Goal: Task Accomplishment & Management: Complete application form

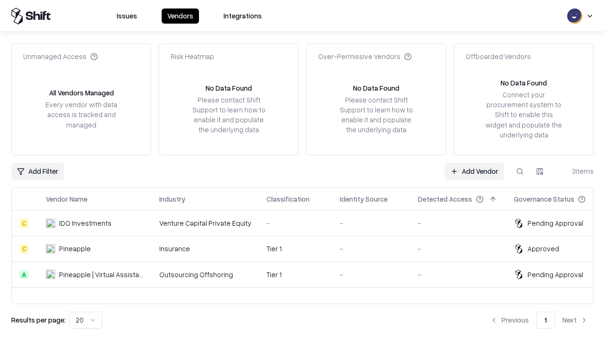
click at [474, 171] on link "Add Vendor" at bounding box center [473, 171] width 59 height 17
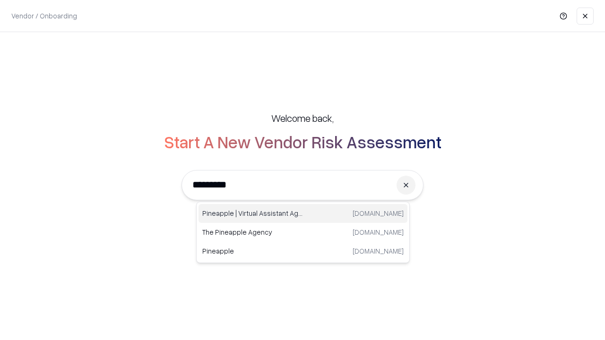
click at [303, 213] on div "Pineapple | Virtual Assistant Agency [DOMAIN_NAME]" at bounding box center [302, 213] width 209 height 19
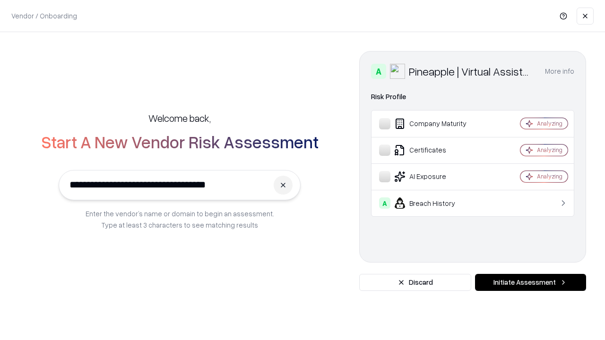
type input "**********"
click at [530, 282] on button "Initiate Assessment" at bounding box center [530, 282] width 111 height 17
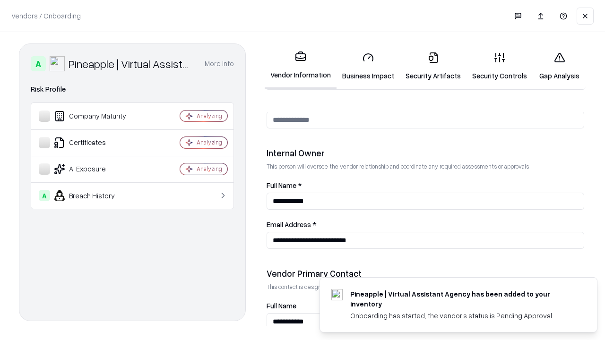
scroll to position [489, 0]
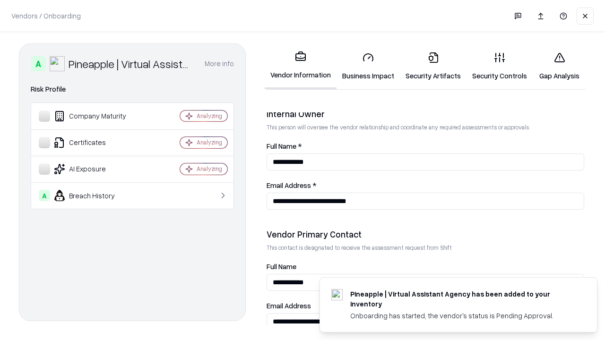
click at [368, 66] on link "Business Impact" at bounding box center [367, 66] width 63 height 44
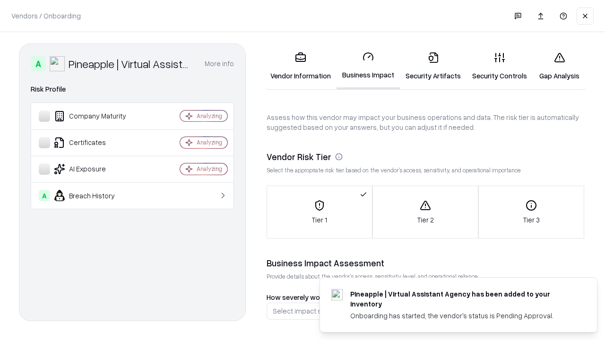
click at [433, 66] on link "Security Artifacts" at bounding box center [433, 66] width 67 height 44
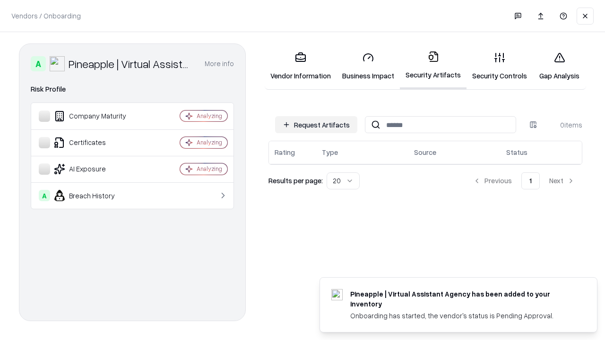
click at [316, 125] on button "Request Artifacts" at bounding box center [316, 124] width 82 height 17
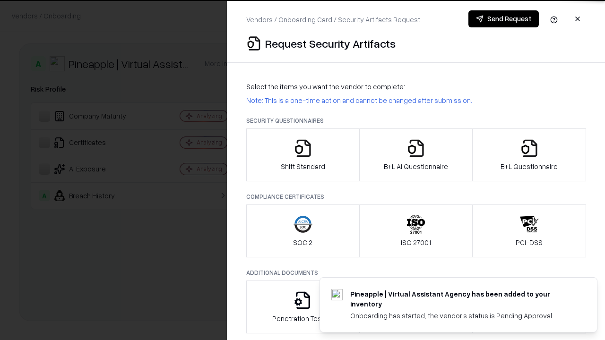
click at [302, 155] on icon "button" at bounding box center [302, 148] width 19 height 19
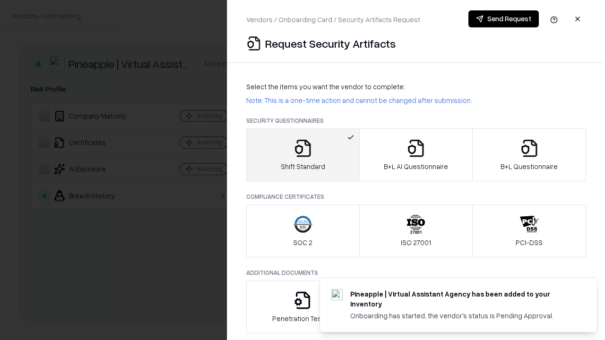
click at [503, 19] on button "Send Request" at bounding box center [503, 18] width 70 height 17
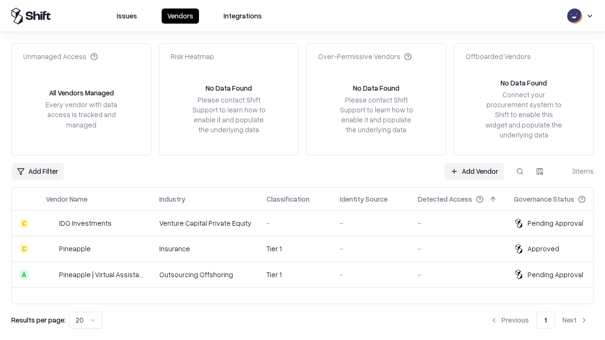
click at [520, 171] on button at bounding box center [519, 171] width 17 height 17
type input "**********"
click at [308, 274] on div "Tier 1" at bounding box center [295, 275] width 58 height 10
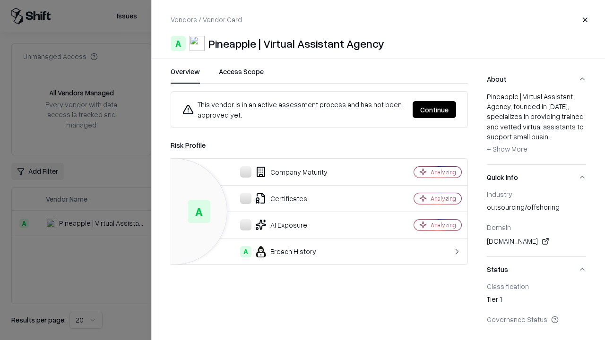
click at [434, 110] on button "Continue" at bounding box center [433, 109] width 43 height 17
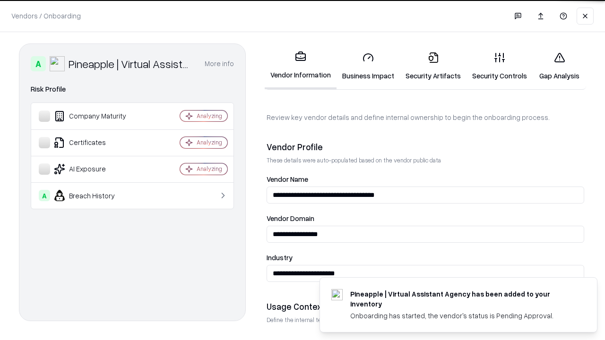
click at [433, 66] on link "Security Artifacts" at bounding box center [433, 66] width 67 height 44
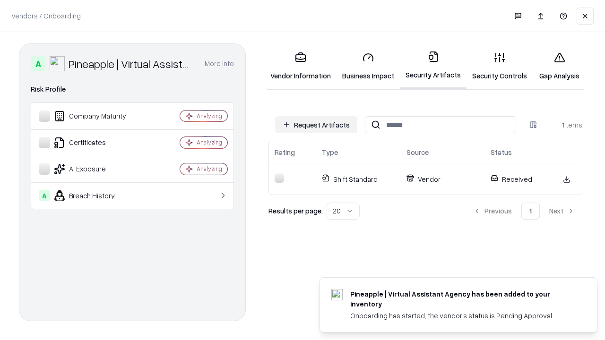
click at [499, 66] on link "Security Controls" at bounding box center [499, 66] width 66 height 44
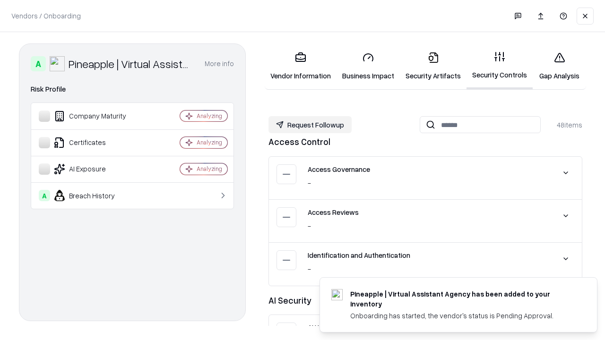
click at [310, 125] on button "Request Followup" at bounding box center [309, 124] width 83 height 17
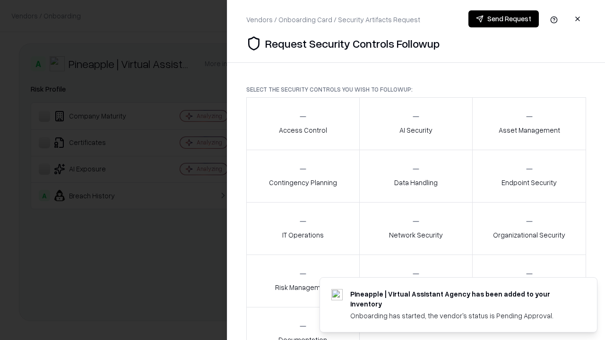
click at [302, 124] on div "Access Control" at bounding box center [303, 123] width 48 height 23
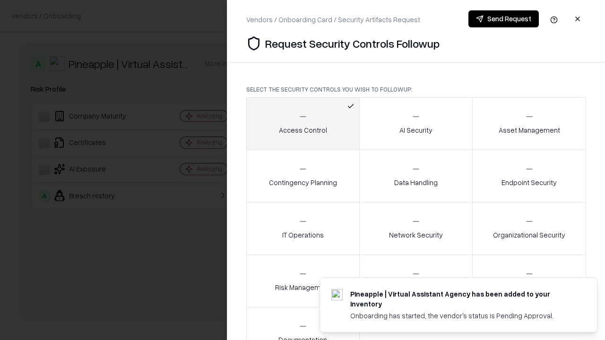
click at [503, 19] on button "Send Request" at bounding box center [503, 18] width 70 height 17
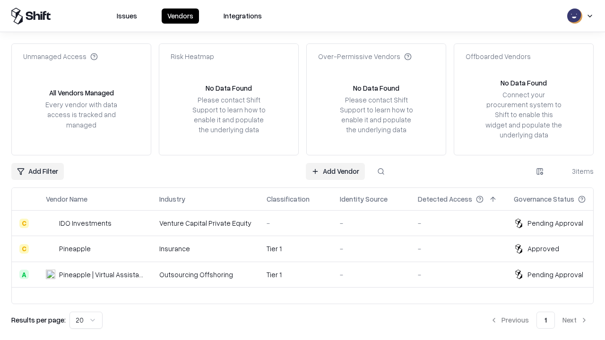
type input "**********"
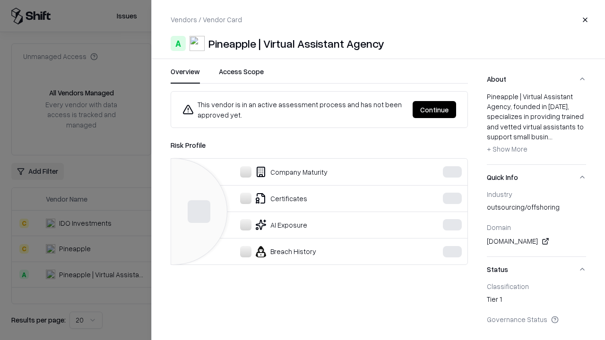
click at [450, 110] on button "Continue" at bounding box center [433, 109] width 43 height 17
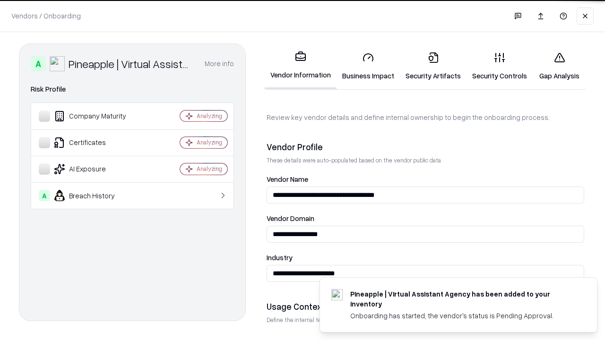
click at [559, 66] on link "Gap Analysis" at bounding box center [558, 66] width 53 height 44
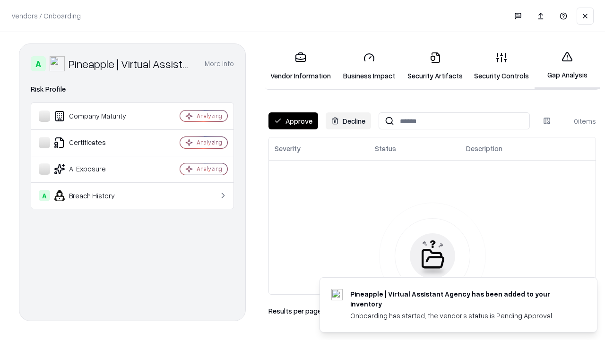
click at [293, 121] on button "Approve" at bounding box center [293, 120] width 50 height 17
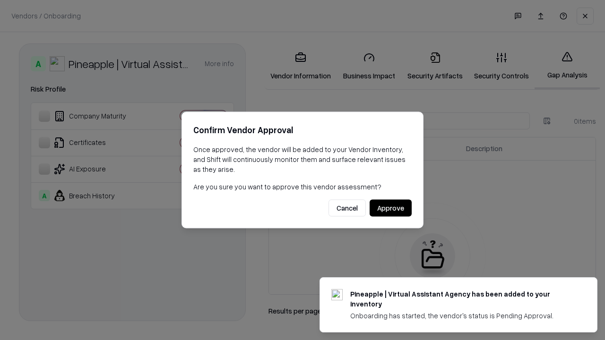
click at [390, 208] on button "Approve" at bounding box center [390, 208] width 42 height 17
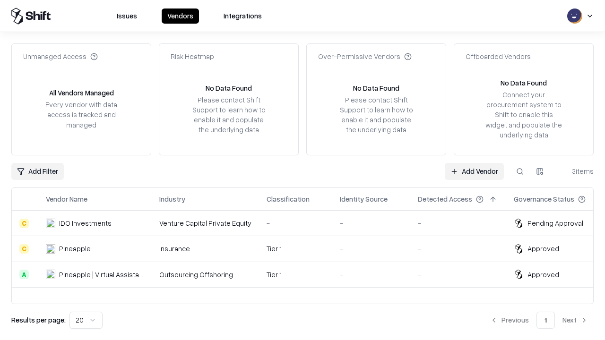
type input "**********"
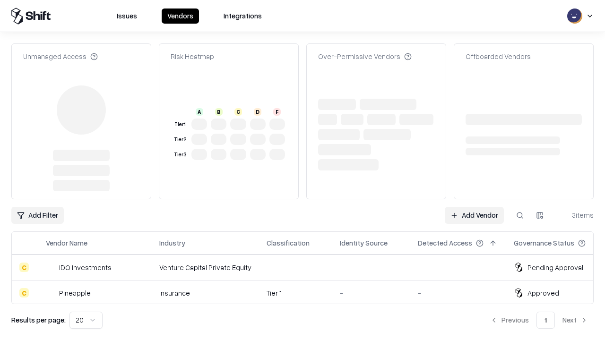
click at [474, 207] on link "Add Vendor" at bounding box center [473, 215] width 59 height 17
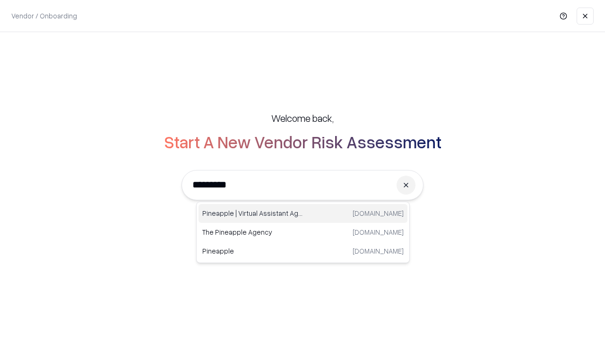
click at [303, 213] on div "Pineapple | Virtual Assistant Agency trypineapple.com" at bounding box center [302, 213] width 209 height 19
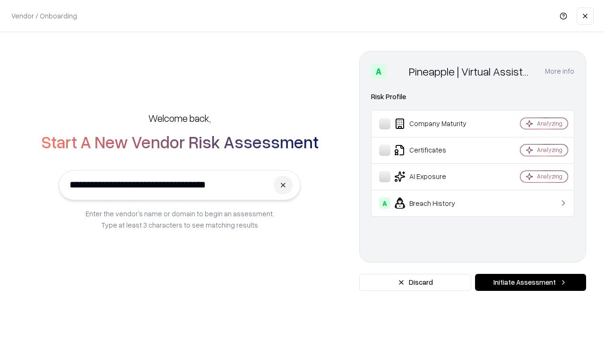
type input "**********"
click at [530, 282] on button "Initiate Assessment" at bounding box center [530, 282] width 111 height 17
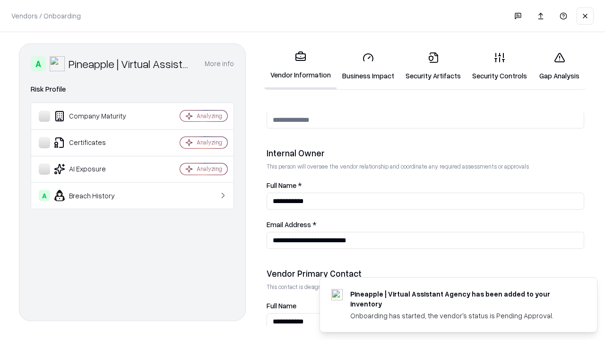
scroll to position [489, 0]
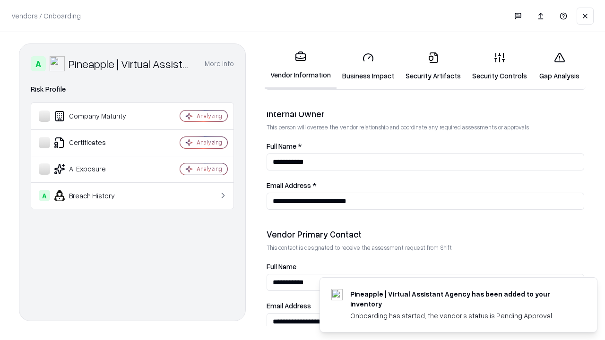
click at [559, 66] on link "Gap Analysis" at bounding box center [558, 66] width 53 height 44
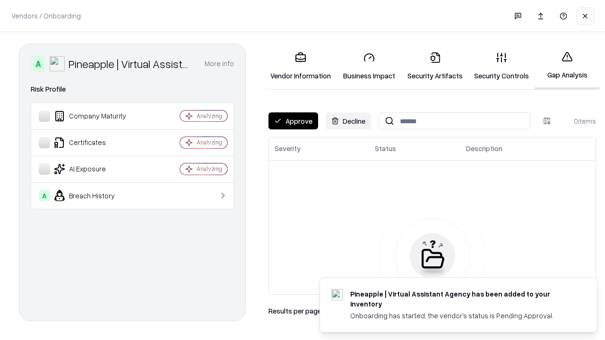
click at [293, 121] on button "Approve" at bounding box center [293, 120] width 50 height 17
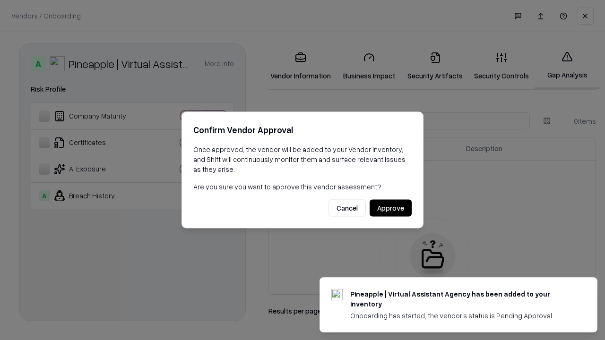
click at [390, 208] on button "Approve" at bounding box center [390, 208] width 42 height 17
